Goal: Task Accomplishment & Management: Use online tool/utility

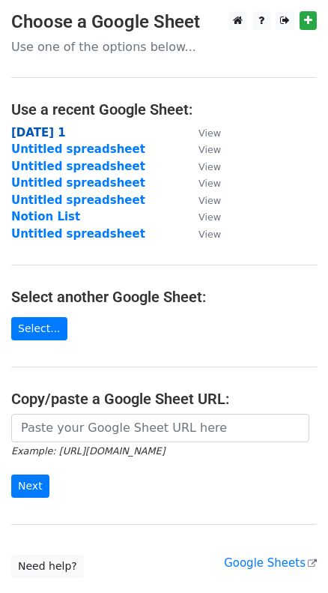
click at [66, 133] on strong "[DATE] 1" at bounding box center [38, 132] width 55 height 13
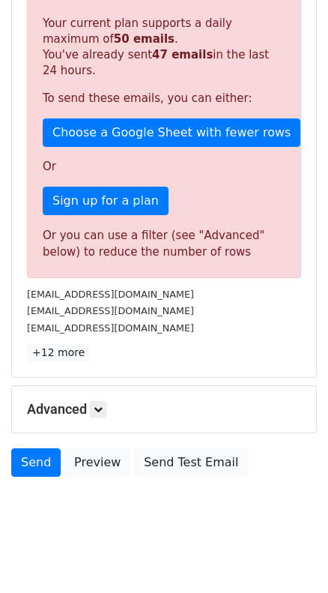
scroll to position [309, 0]
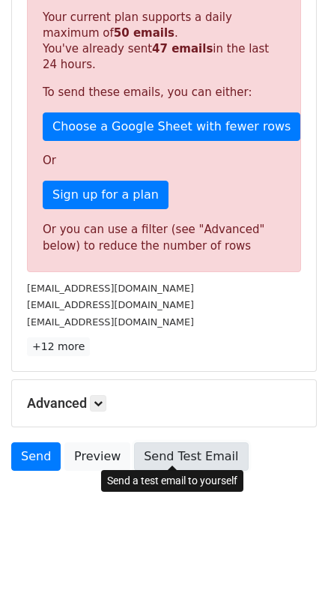
click at [183, 444] on link "Send Test Email" at bounding box center [191, 456] width 114 height 28
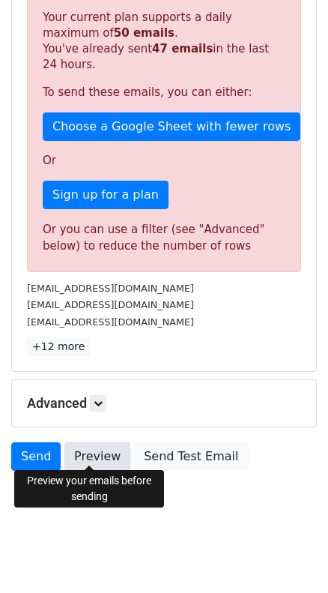
click at [91, 457] on link "Preview" at bounding box center [97, 456] width 66 height 28
click at [69, 463] on link "Preview" at bounding box center [97, 456] width 66 height 28
click at [92, 462] on link "Preview" at bounding box center [97, 456] width 66 height 28
